Goal: Transaction & Acquisition: Book appointment/travel/reservation

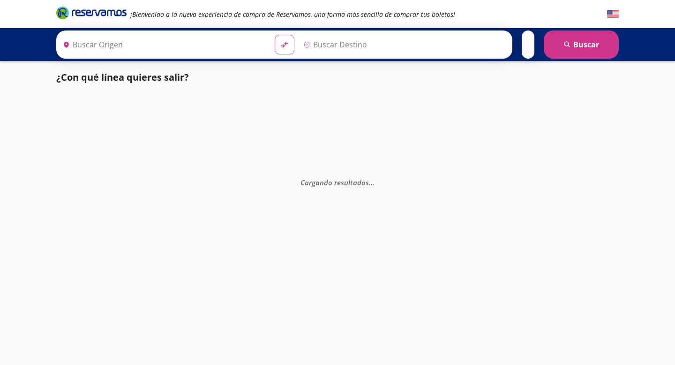
type input "[GEOGRAPHIC_DATA], [GEOGRAPHIC_DATA]"
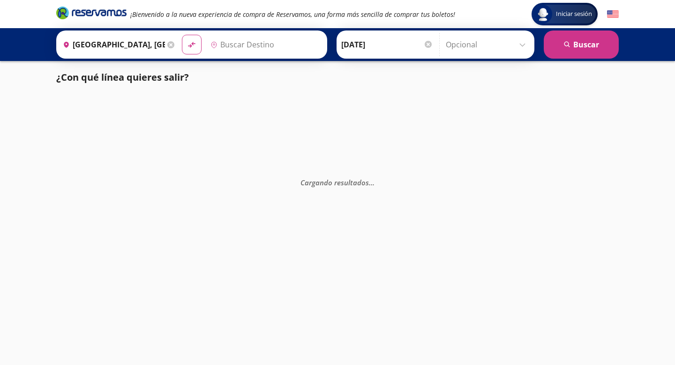
type input "[DATE][GEOGRAPHIC_DATA][PERSON_NAME], [GEOGRAPHIC_DATA]"
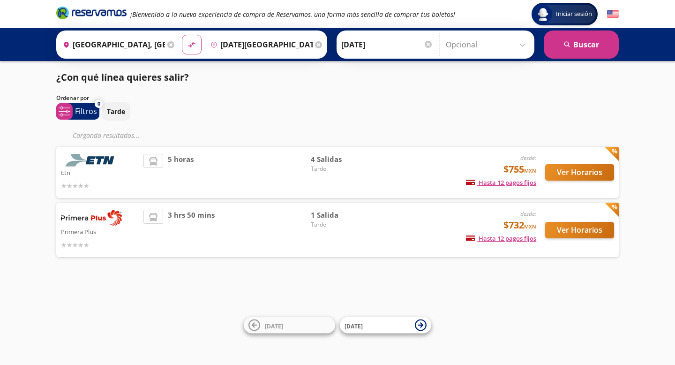
click at [394, 176] on div "desde: $755 MXN Hasta 12 pagos fijos Pagos fijos en compras mayores a $30 MXN, …" at bounding box center [458, 172] width 155 height 37
click at [318, 167] on span "Tarde" at bounding box center [344, 168] width 66 height 8
click at [575, 171] on button "Ver Horarios" at bounding box center [579, 172] width 69 height 16
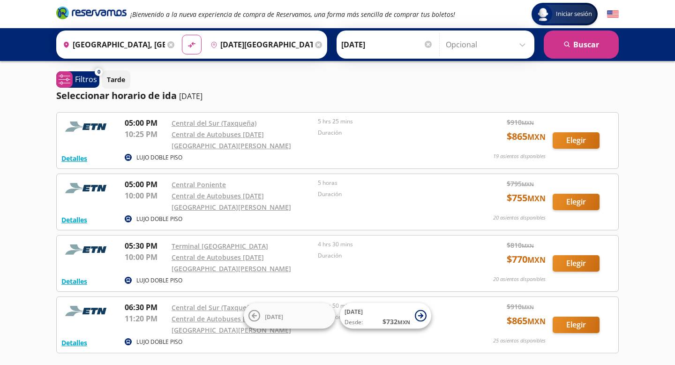
scroll to position [52, 0]
